Goal: Information Seeking & Learning: Learn about a topic

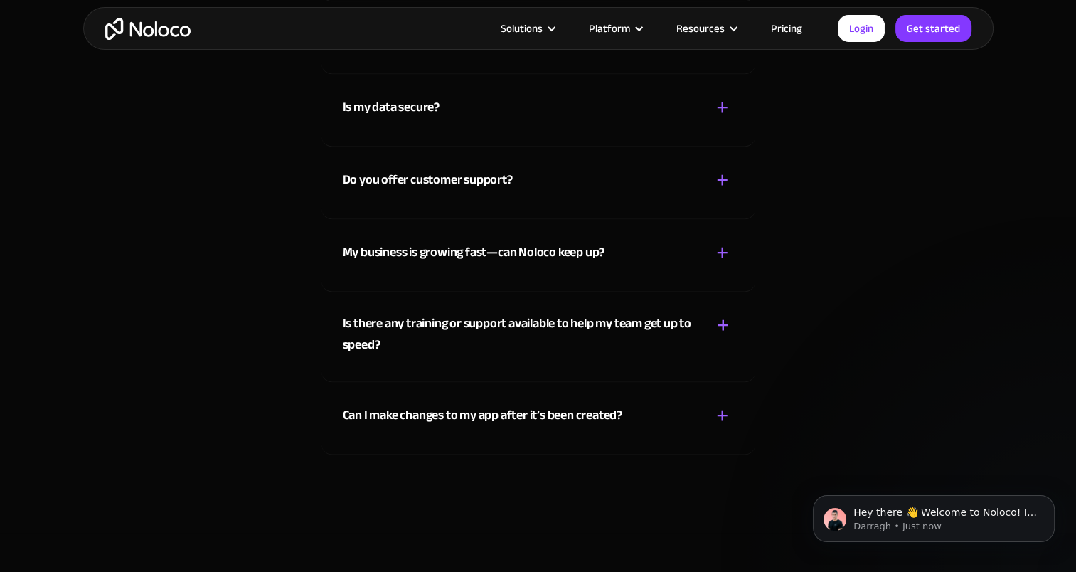
scroll to position [8069, 0]
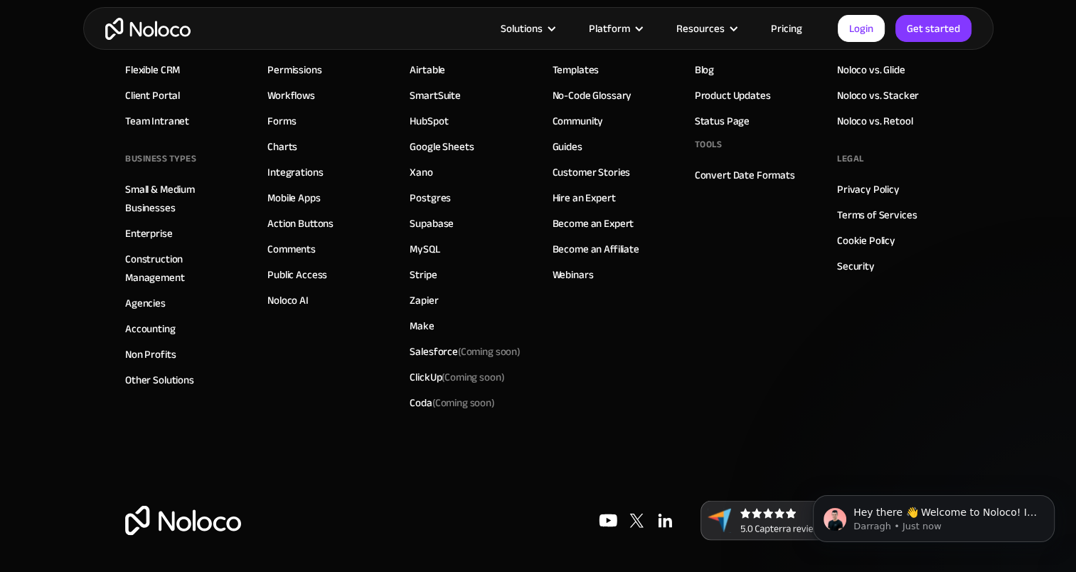
click at [780, 25] on link "Pricing" at bounding box center [786, 28] width 67 height 18
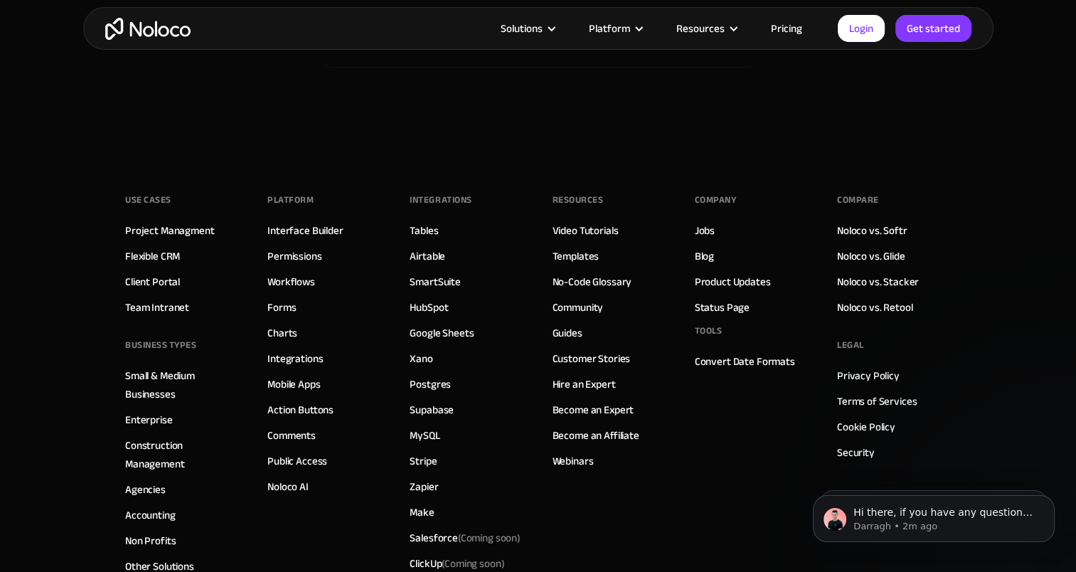
scroll to position [7899, 0]
